Goal: Check status

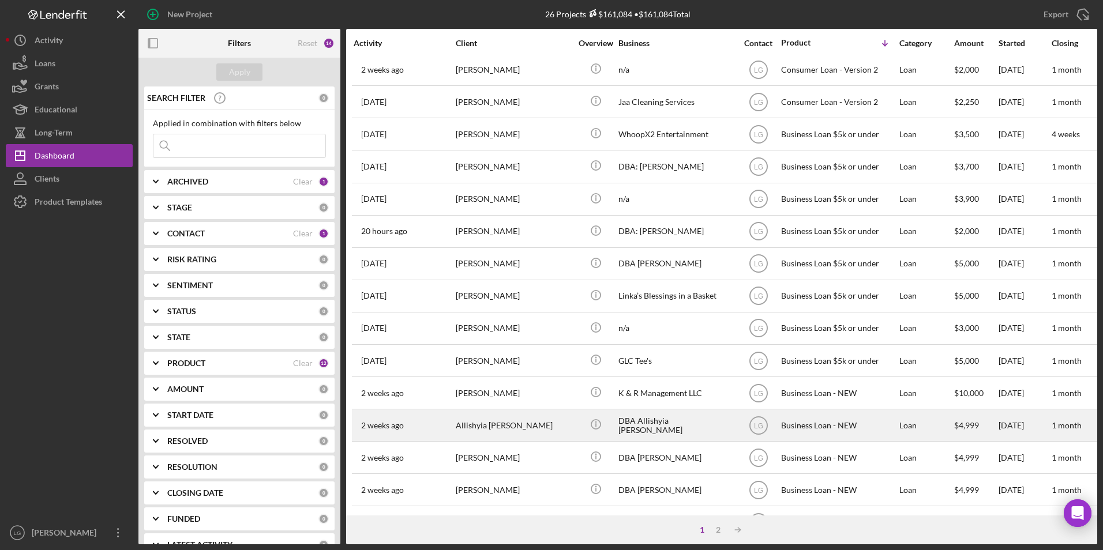
scroll to position [173, 0]
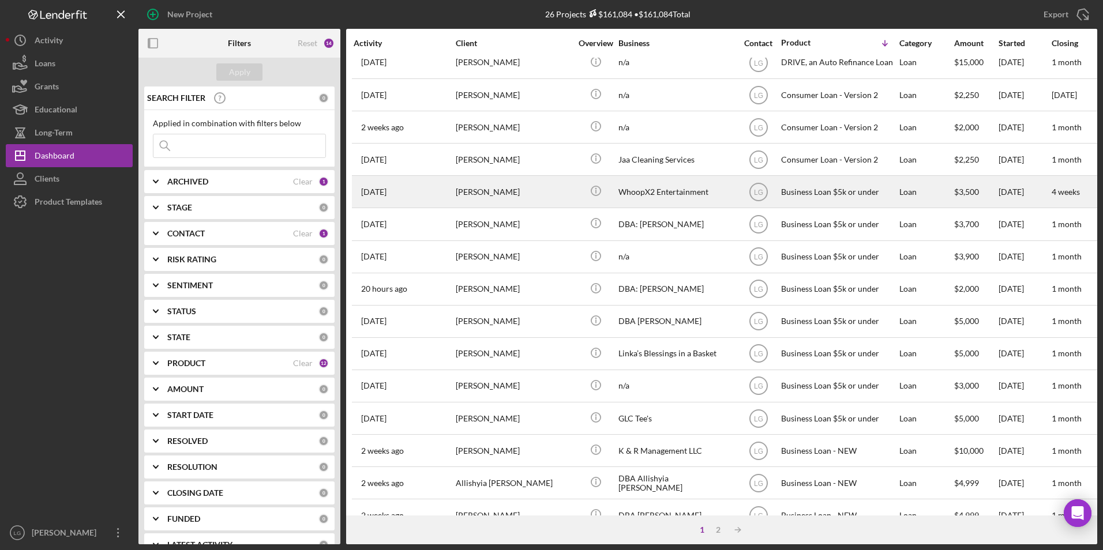
click at [465, 201] on div "[PERSON_NAME]" at bounding box center [513, 192] width 115 height 31
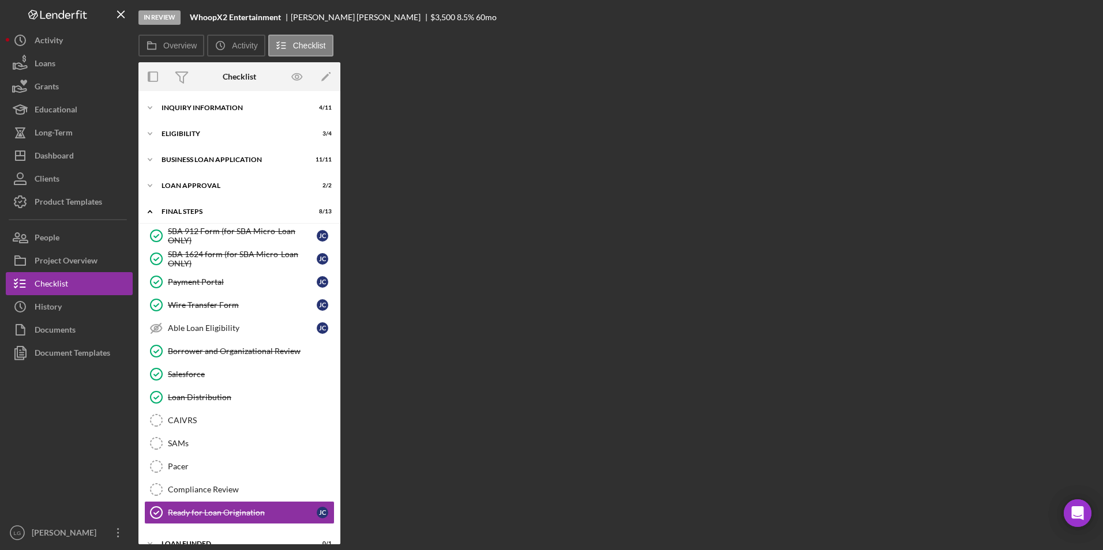
scroll to position [17, 0]
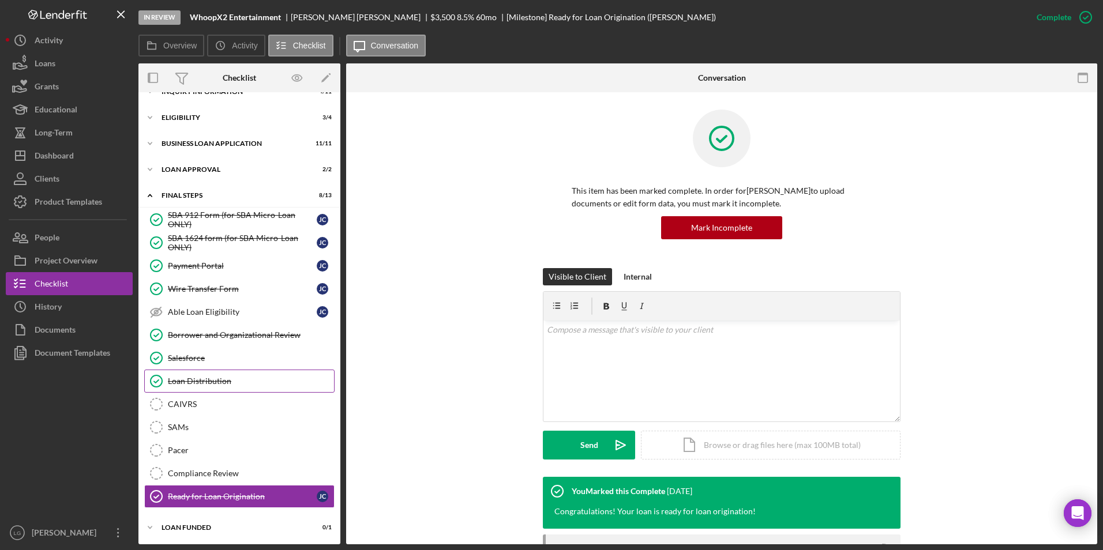
click at [193, 381] on div "Loan Distribution" at bounding box center [251, 381] width 166 height 9
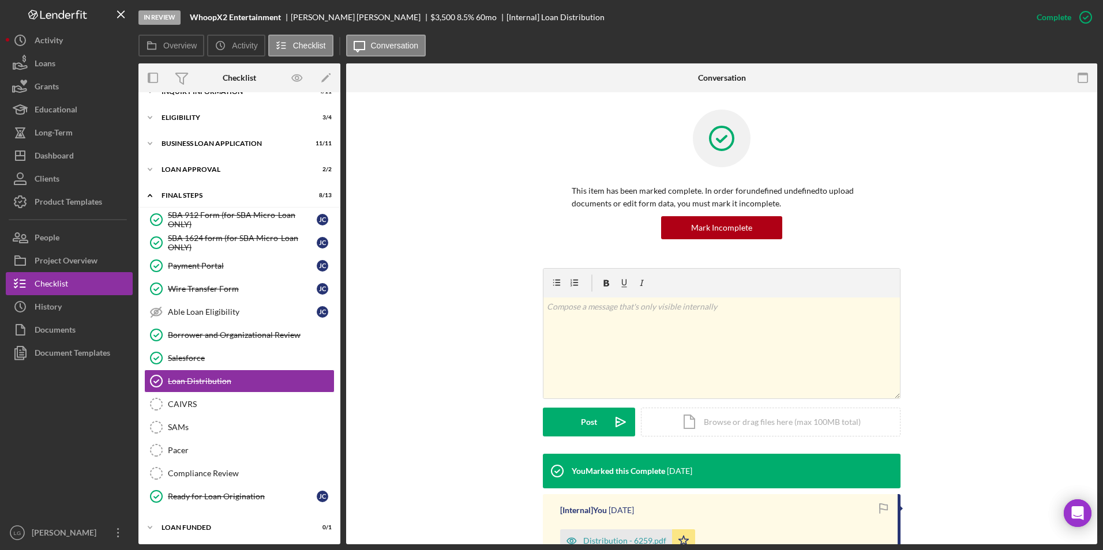
scroll to position [168, 0]
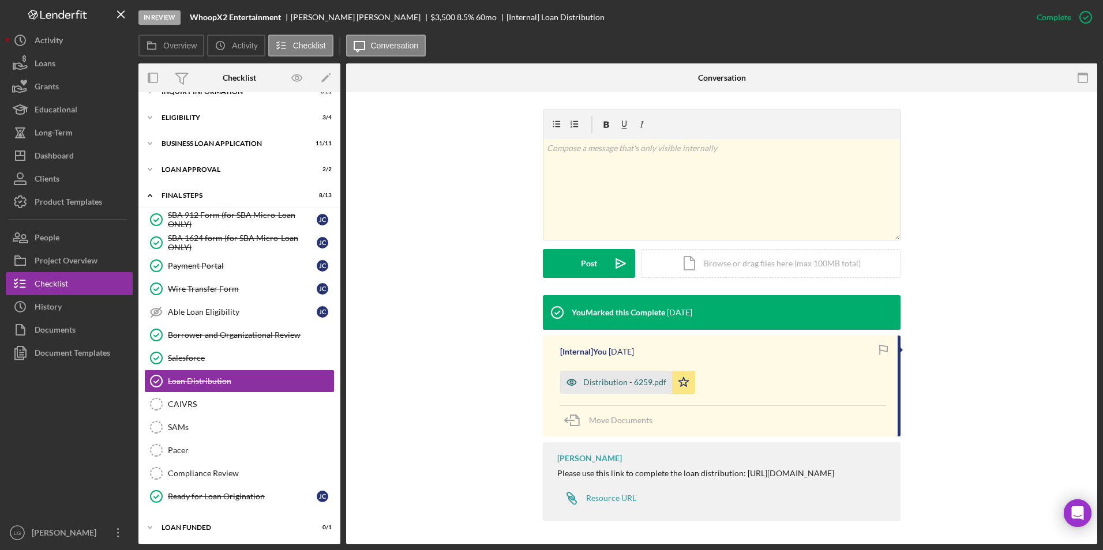
click at [610, 378] on div "Distribution - 6259.pdf" at bounding box center [624, 382] width 83 height 9
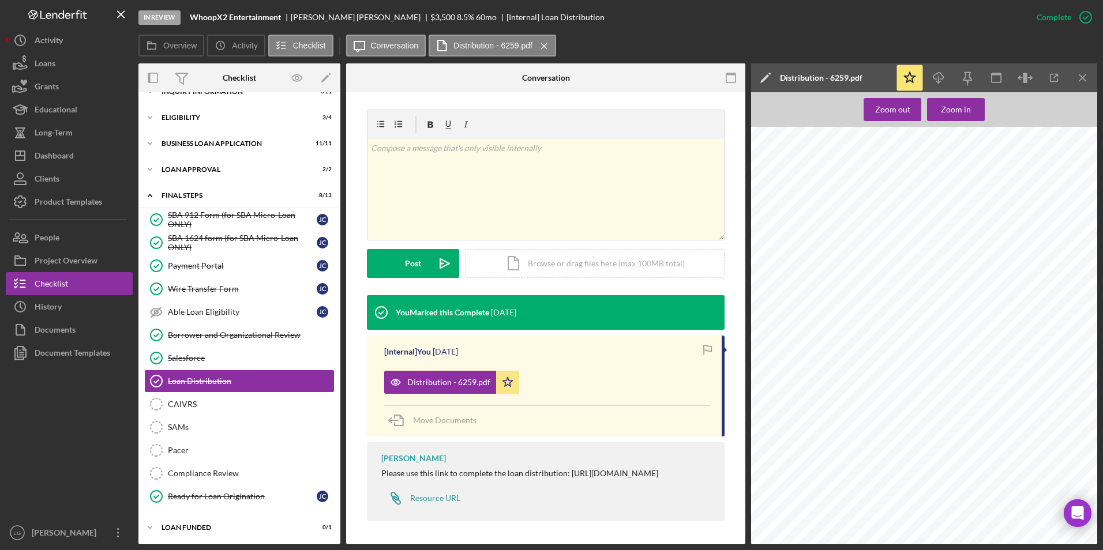
scroll to position [1327, 0]
drag, startPoint x: 826, startPoint y: 445, endPoint x: 871, endPoint y: 423, distance: 50.1
click at [827, 436] on div "For Consumer Loans, Date of First ACH must be between 15 days and 45 days from …" at bounding box center [927, 399] width 353 height 457
click at [734, 41] on div "Overview Icon/History Activity Checklist Icon/Message Conversation Distribution…" at bounding box center [617, 46] width 959 height 23
